Goal: Transaction & Acquisition: Purchase product/service

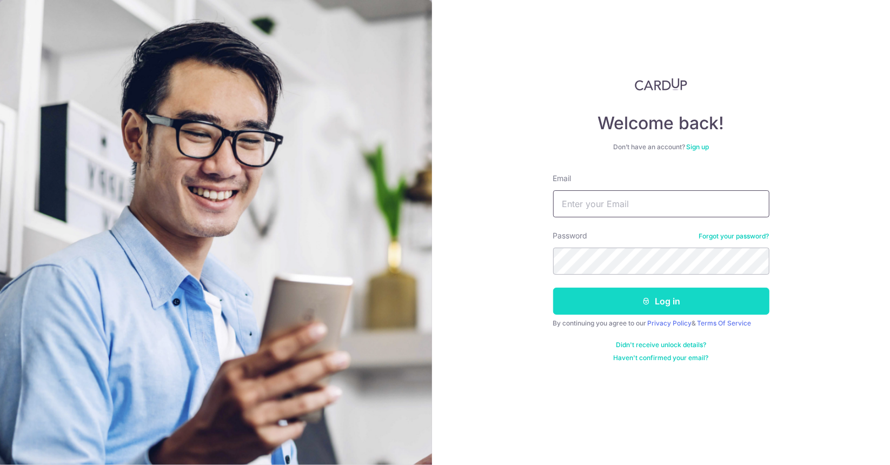
type input "[EMAIL_ADDRESS][DOMAIN_NAME]"
click at [605, 309] on button "Log in" at bounding box center [661, 301] width 216 height 27
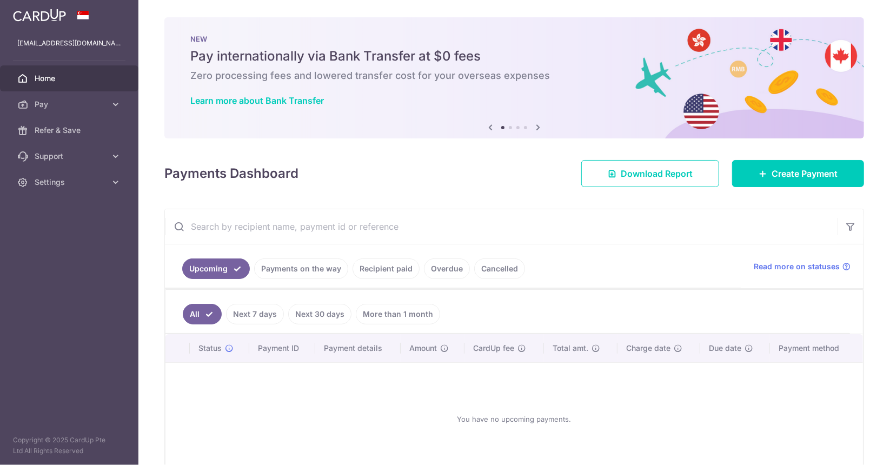
scroll to position [59, 0]
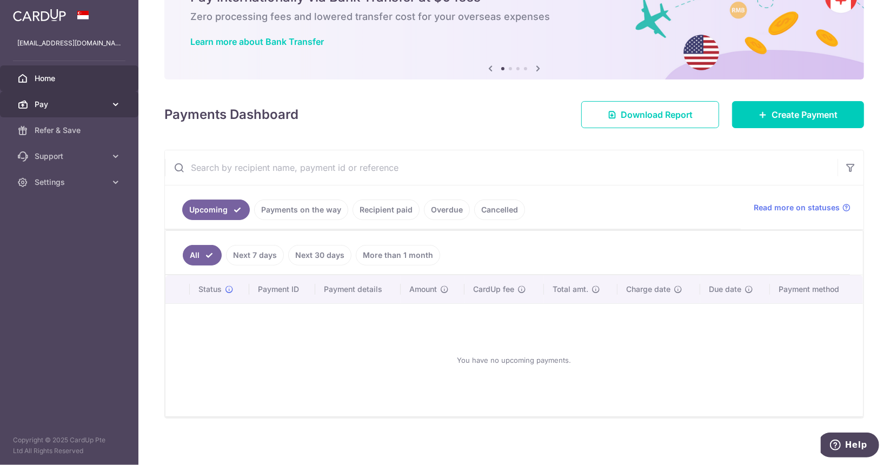
click at [119, 102] on icon at bounding box center [115, 104] width 11 height 11
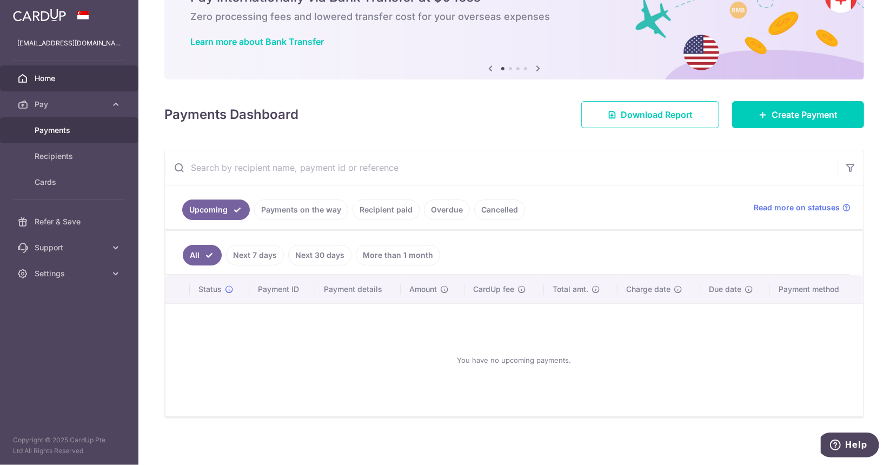
click at [72, 136] on link "Payments" at bounding box center [69, 130] width 138 height 26
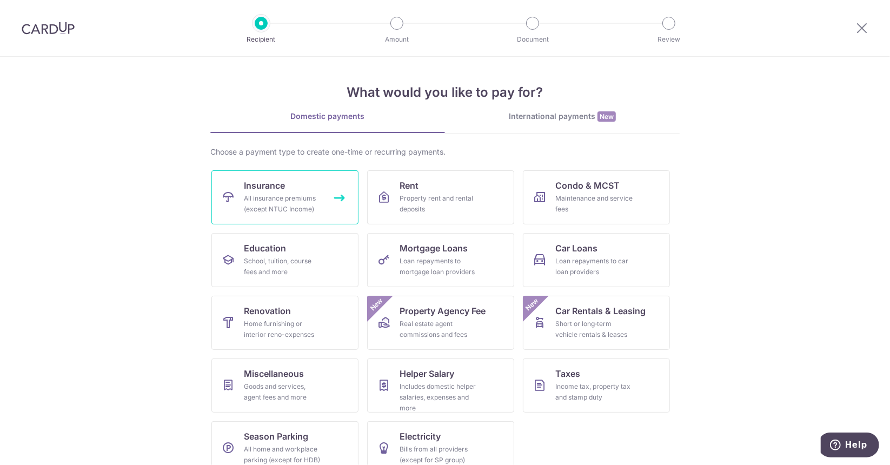
click at [309, 208] on div "All insurance premiums (except NTUC Income)" at bounding box center [283, 204] width 78 height 22
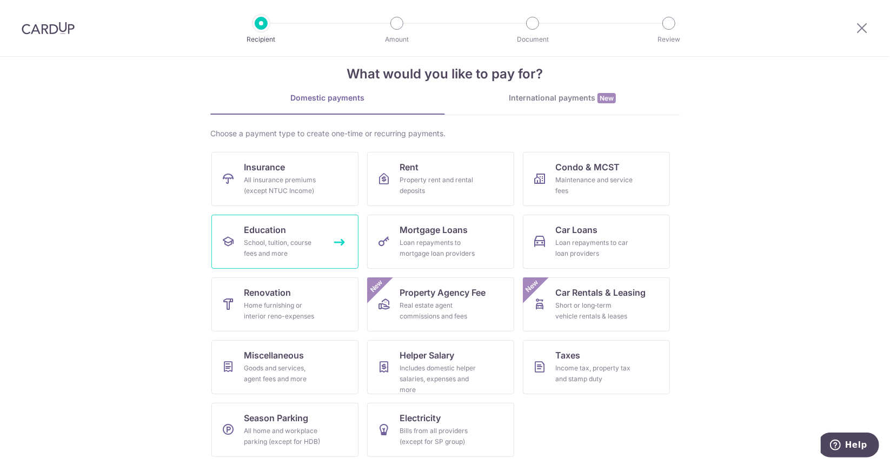
scroll to position [17, 0]
click at [303, 201] on link "Insurance All insurance premiums (except NTUC Income)" at bounding box center [284, 180] width 147 height 54
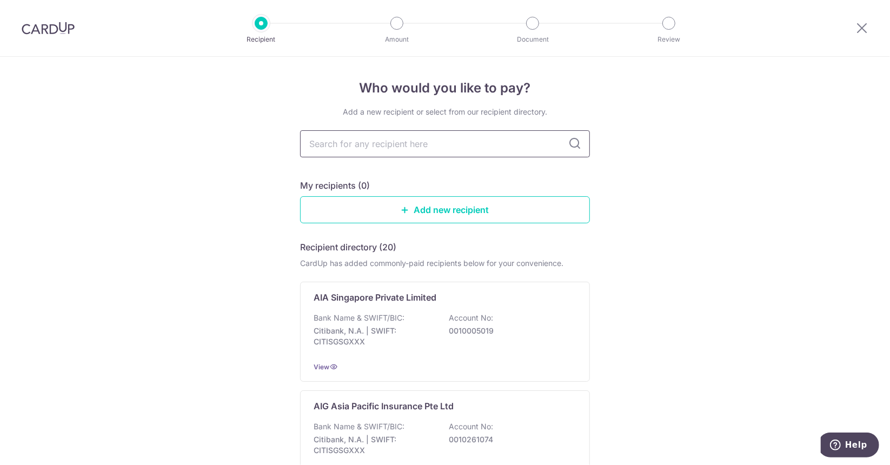
click at [411, 145] on input "text" at bounding box center [445, 143] width 290 height 27
type input "ntuc"
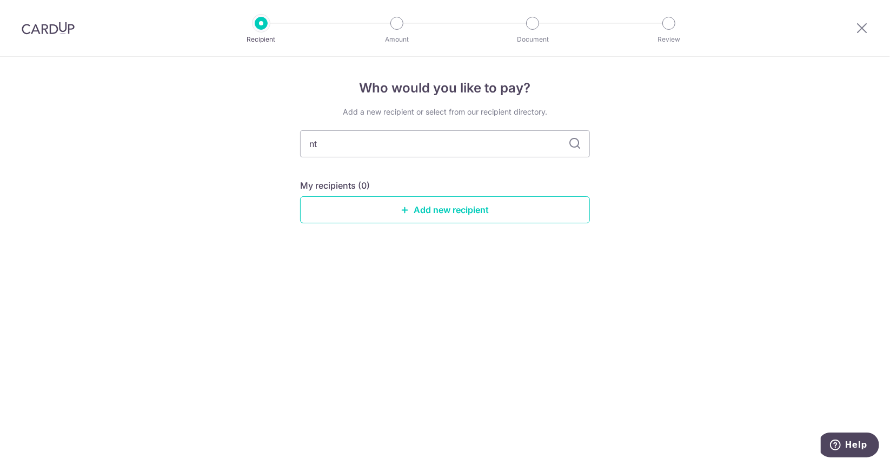
type input "n"
type input "AIA"
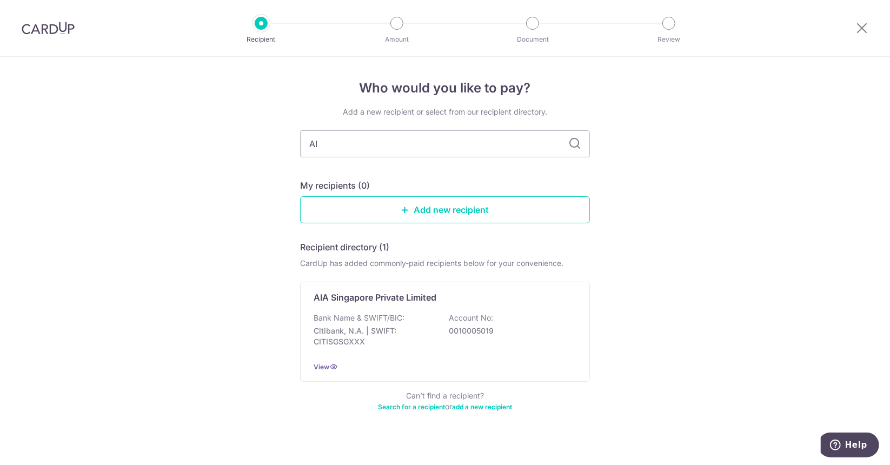
type input "A"
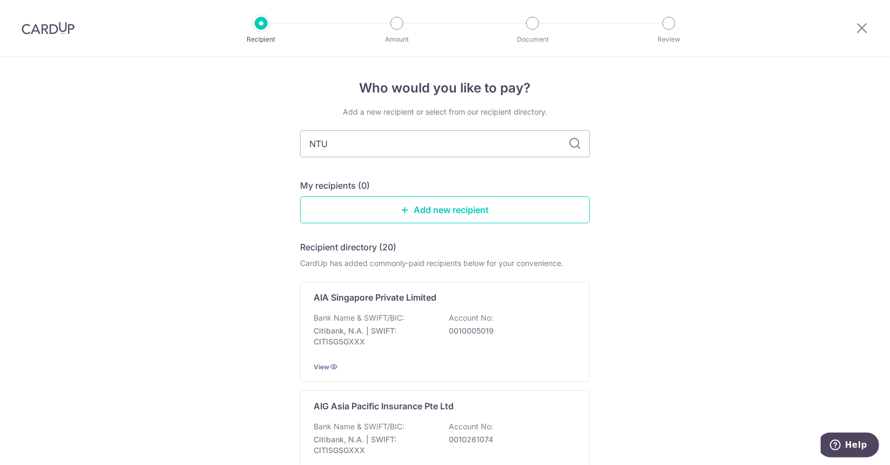
type input "NTUC"
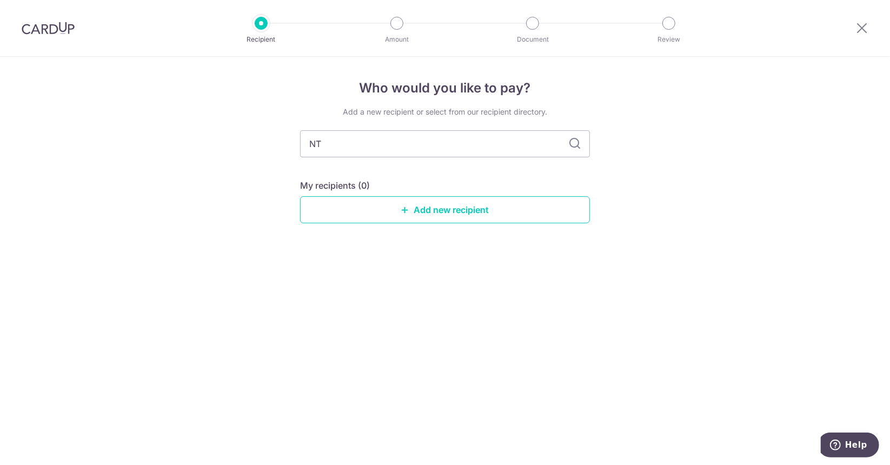
type input "N"
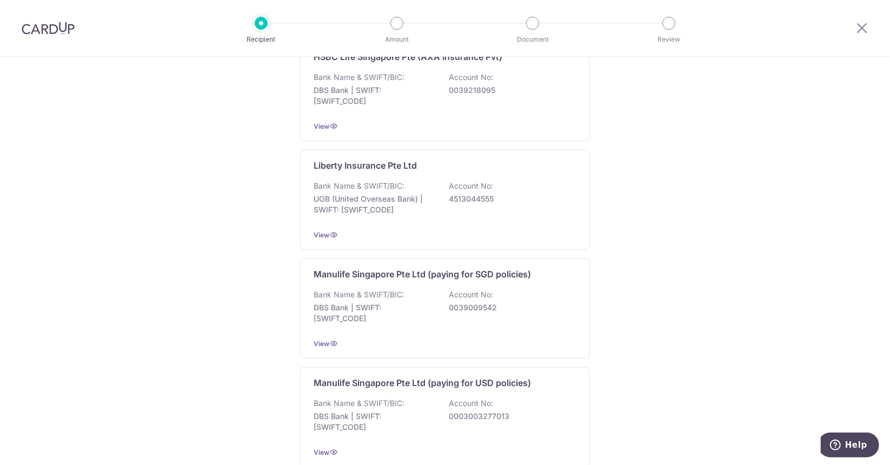
scroll to position [1004, 0]
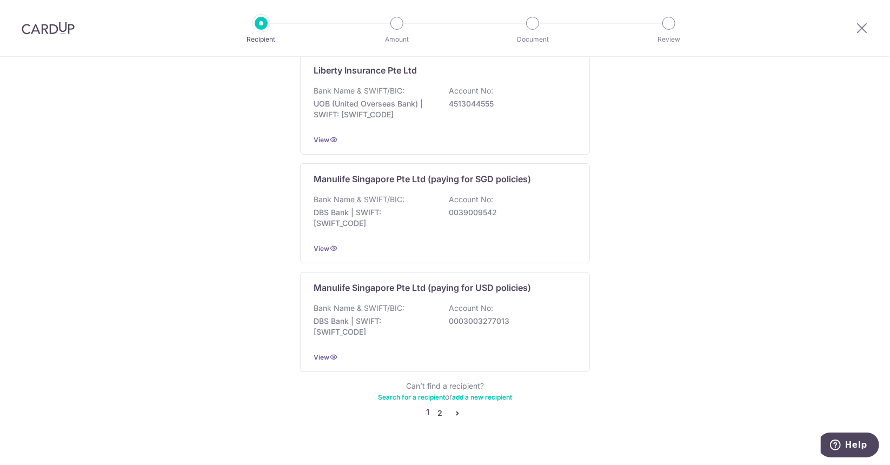
click at [439, 406] on link "2" at bounding box center [439, 412] width 13 height 13
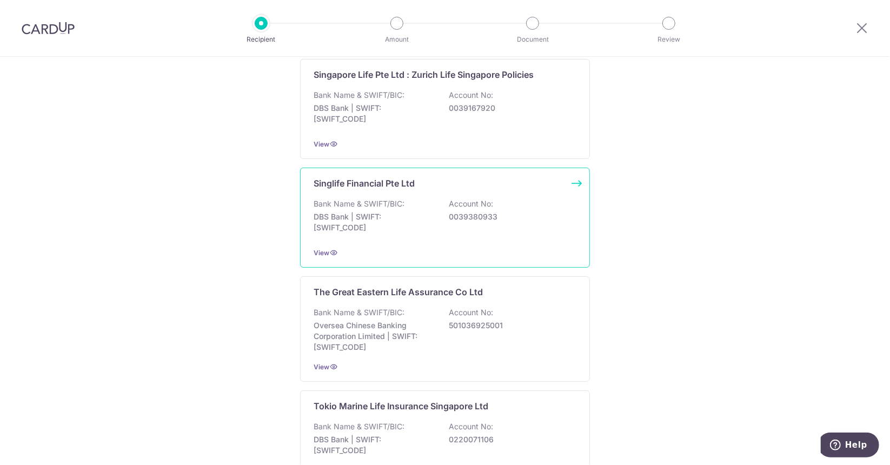
scroll to position [1009, 0]
